Goal: Information Seeking & Learning: Learn about a topic

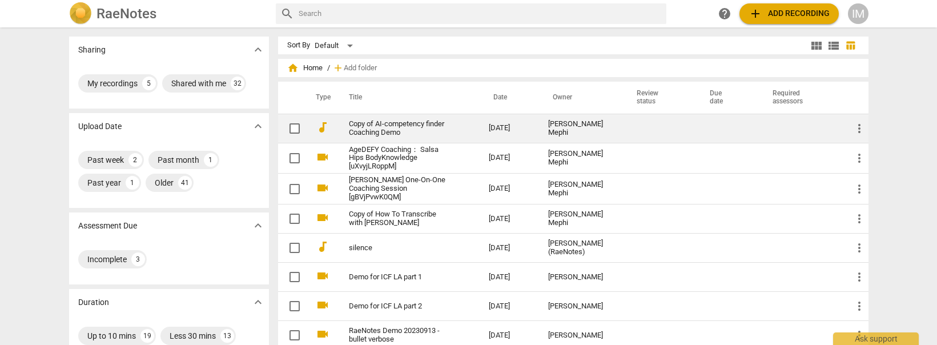
click at [395, 127] on link "Copy of AI-competency finder Coaching Demo" at bounding box center [398, 128] width 99 height 17
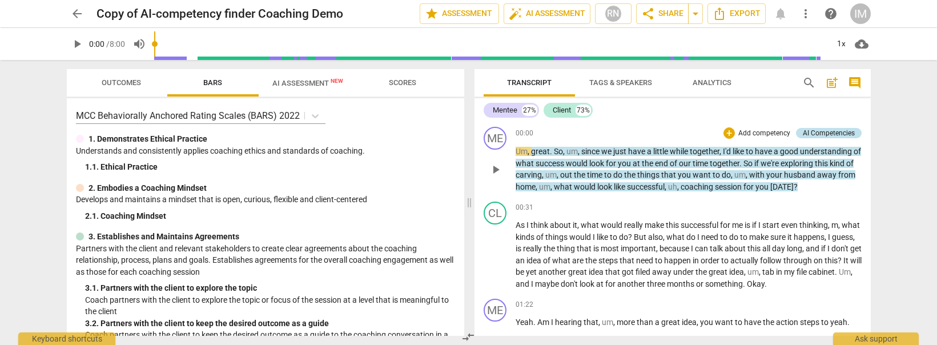
click at [818, 134] on div "AI Competencies" at bounding box center [829, 133] width 52 height 10
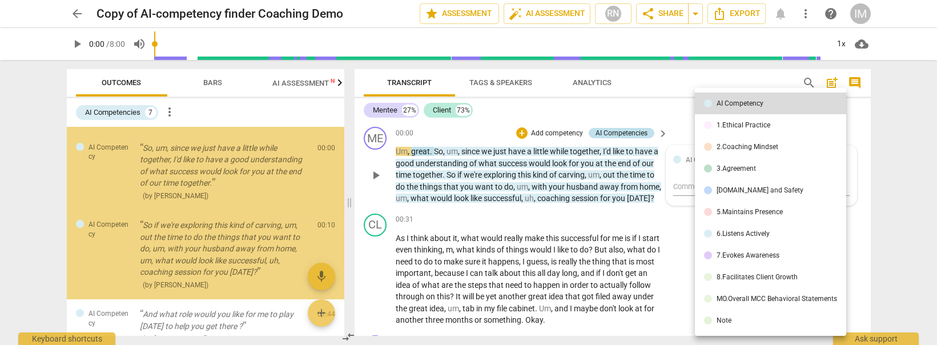
scroll to position [41, 0]
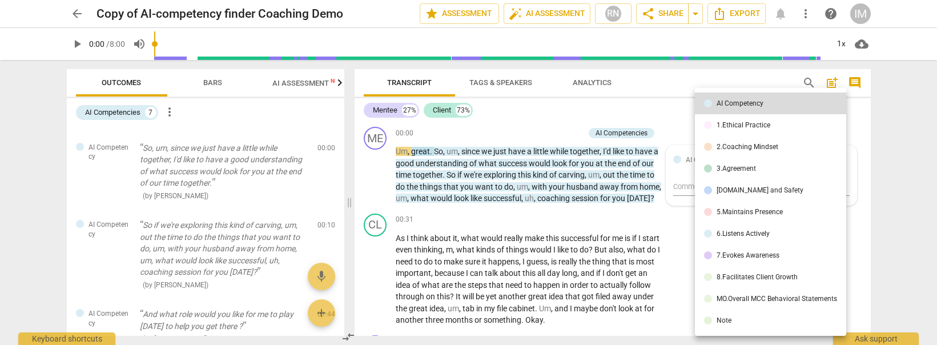
click at [881, 155] on div at bounding box center [468, 172] width 937 height 345
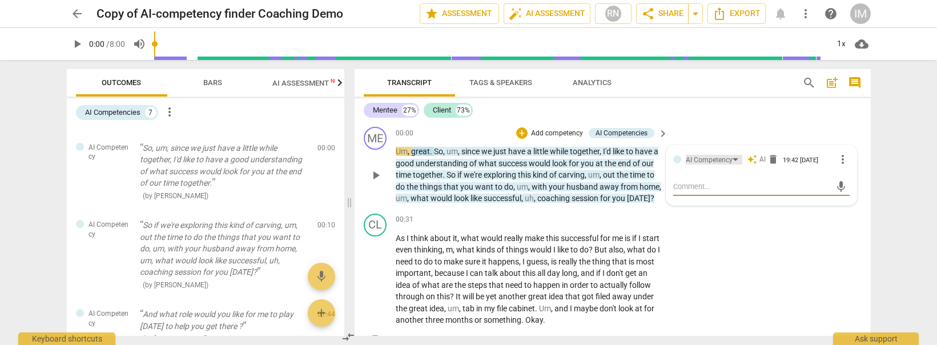
click at [733, 159] on div "AI Competency" at bounding box center [714, 160] width 57 height 10
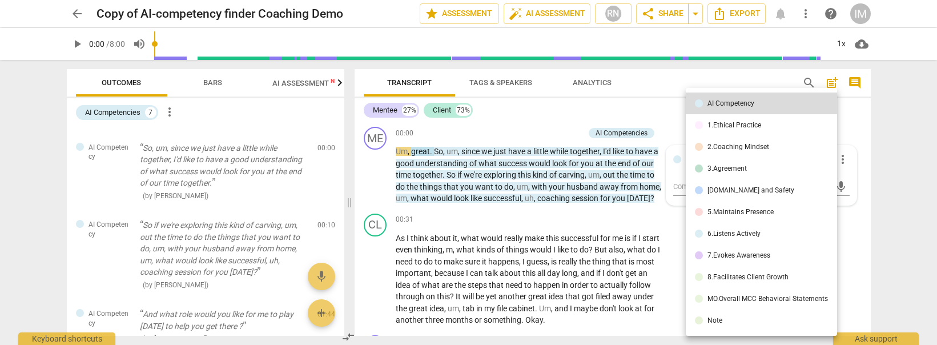
click at [727, 166] on div "3.Agreement" at bounding box center [727, 168] width 39 height 7
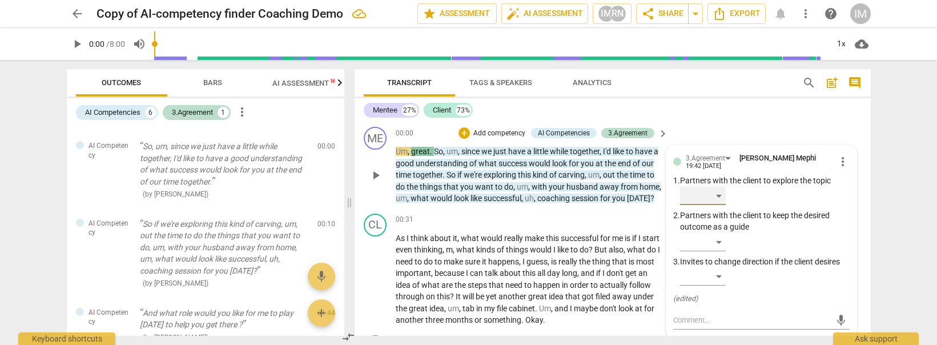
click at [715, 188] on div "​" at bounding box center [703, 196] width 46 height 18
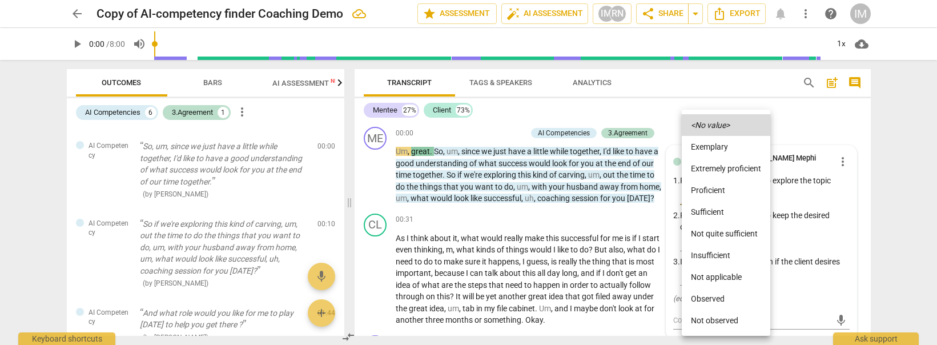
click at [788, 178] on div at bounding box center [468, 172] width 937 height 345
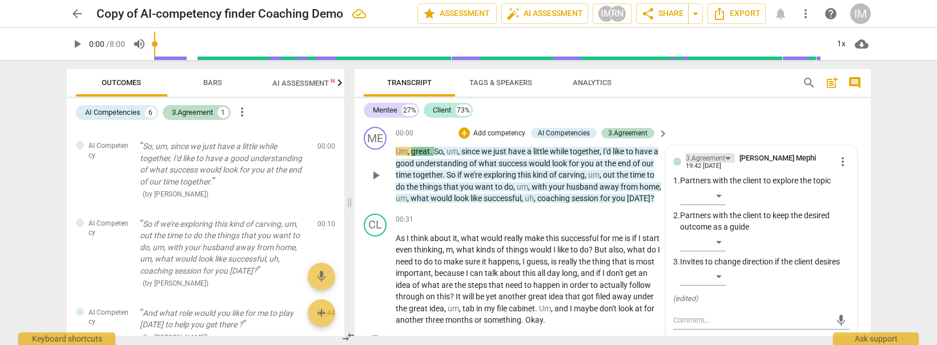
click at [730, 162] on div "3.Agreement" at bounding box center [710, 158] width 49 height 10
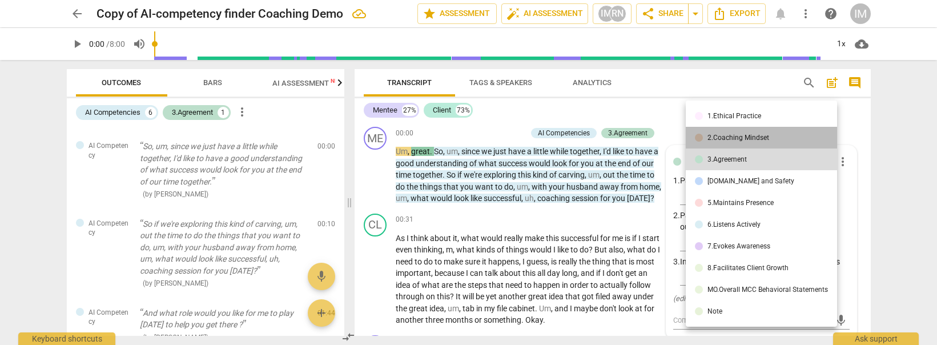
click at [727, 142] on li "2.Coaching Mindset" at bounding box center [761, 138] width 151 height 22
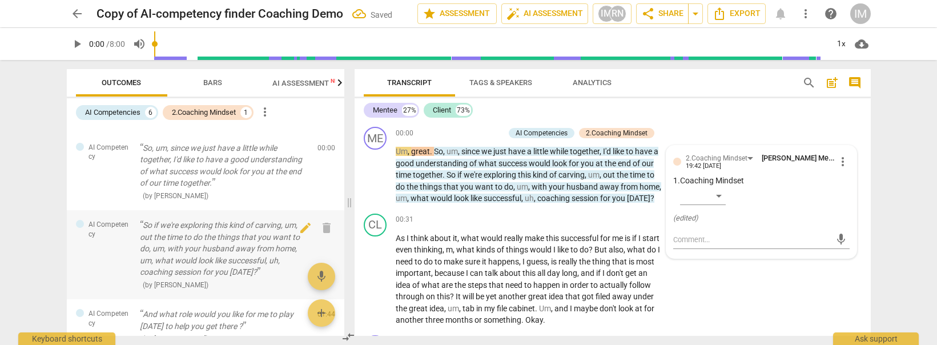
click at [176, 233] on p "So if we're exploring this kind of carving, um, out the time to do the things t…" at bounding box center [224, 248] width 169 height 59
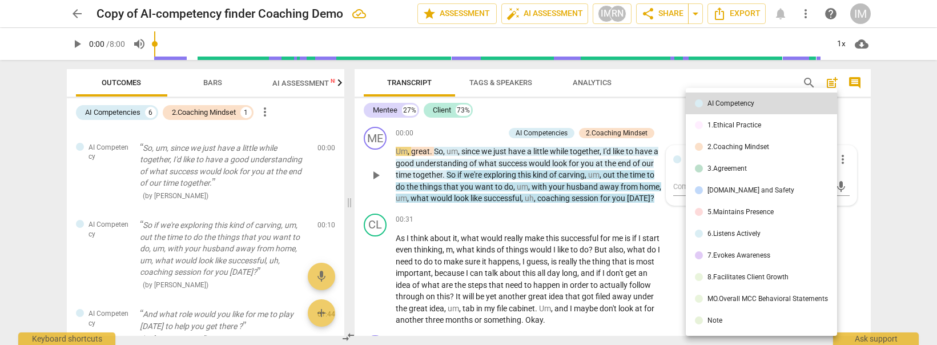
click at [191, 322] on div at bounding box center [468, 172] width 937 height 345
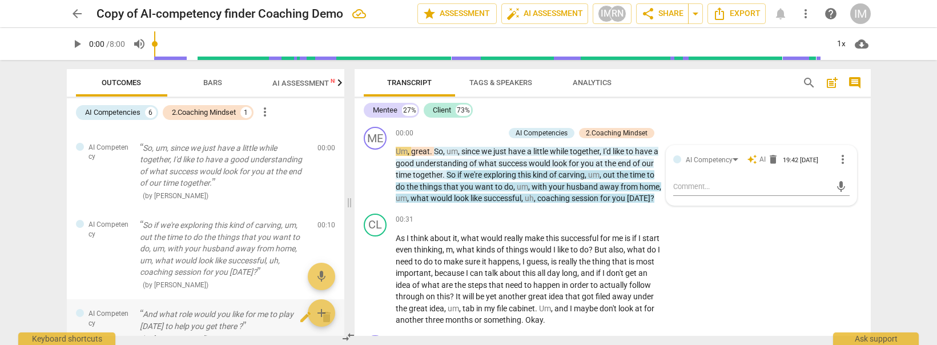
click at [190, 322] on p "And what role would you like for me to play [DATE] to help you get there ?" at bounding box center [224, 319] width 169 height 23
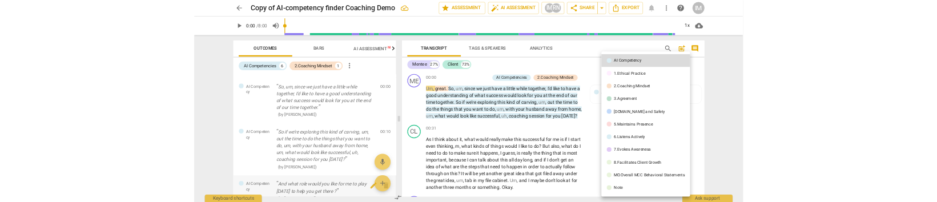
scroll to position [369, 0]
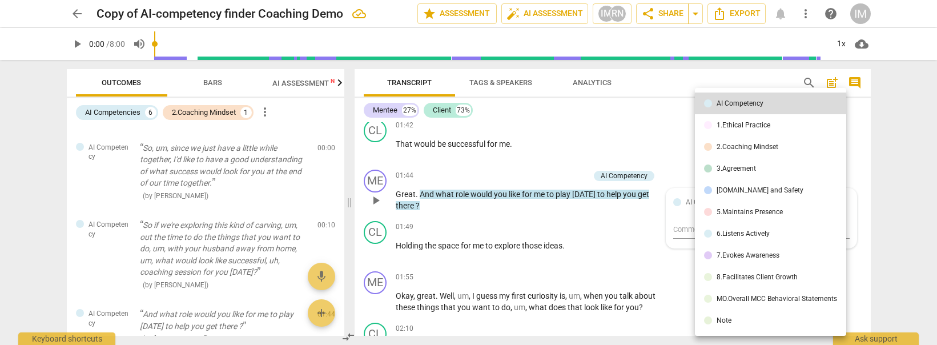
click at [893, 163] on div at bounding box center [468, 172] width 937 height 345
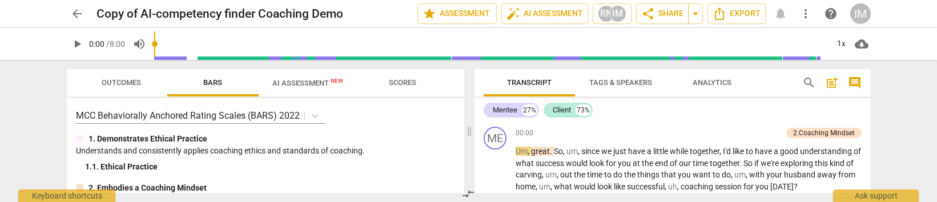
scroll to position [369, 0]
